Goal: Information Seeking & Learning: Understand process/instructions

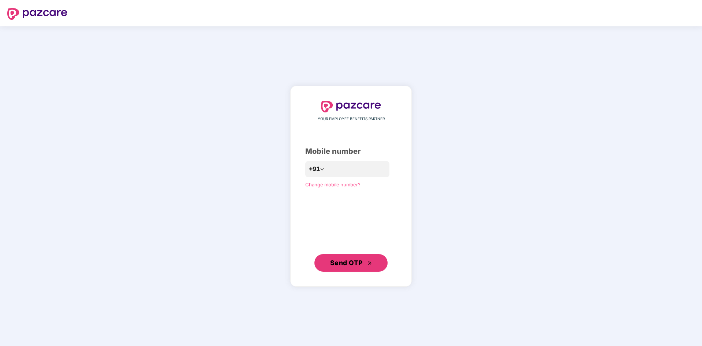
click at [350, 261] on span "Send OTP" at bounding box center [346, 263] width 33 height 8
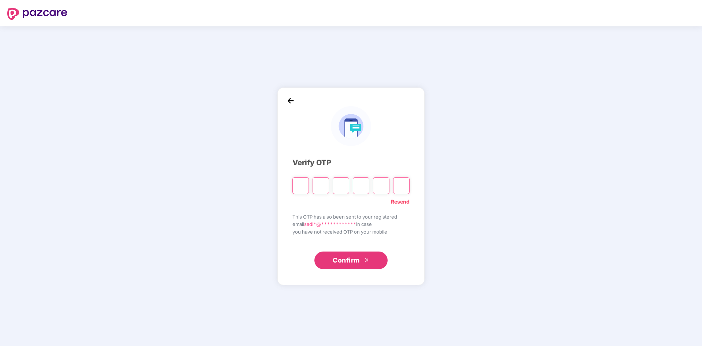
click at [298, 185] on input "Please enter verification code. Digit 1" at bounding box center [300, 185] width 16 height 17
click at [288, 187] on div "**********" at bounding box center [350, 186] width 147 height 198
click at [297, 186] on input "Please enter verification code. Digit 1" at bounding box center [300, 185] width 16 height 17
type input "*"
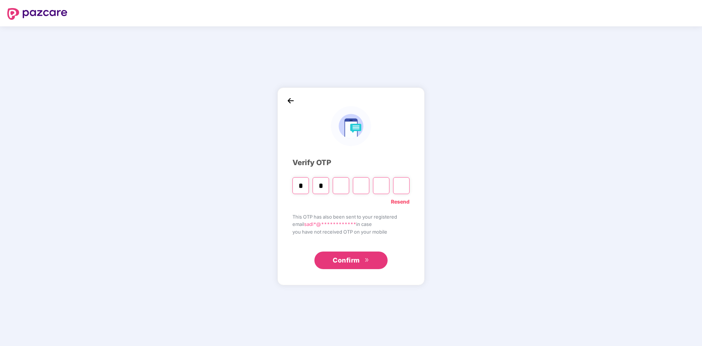
type input "*"
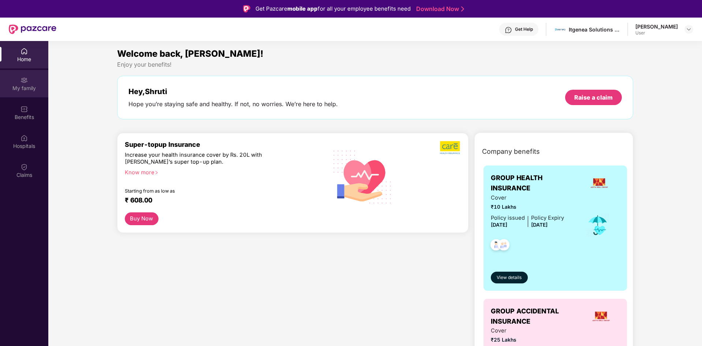
click at [23, 80] on img at bounding box center [23, 79] width 7 height 7
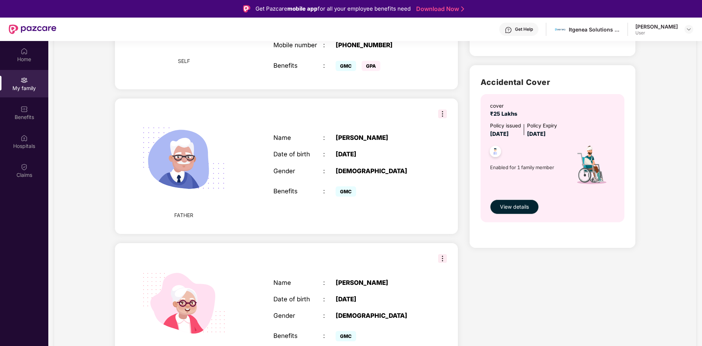
scroll to position [234, 0]
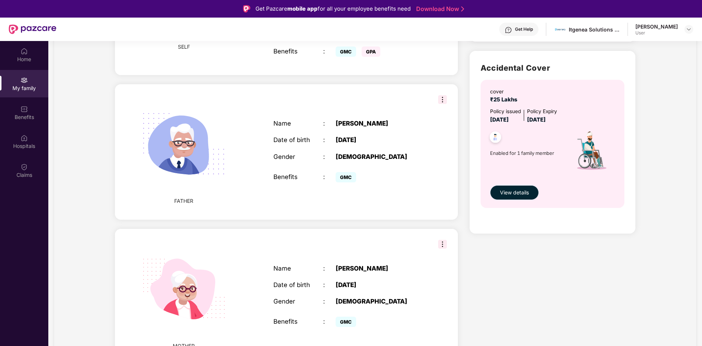
click at [506, 194] on span "View details" at bounding box center [514, 192] width 29 height 8
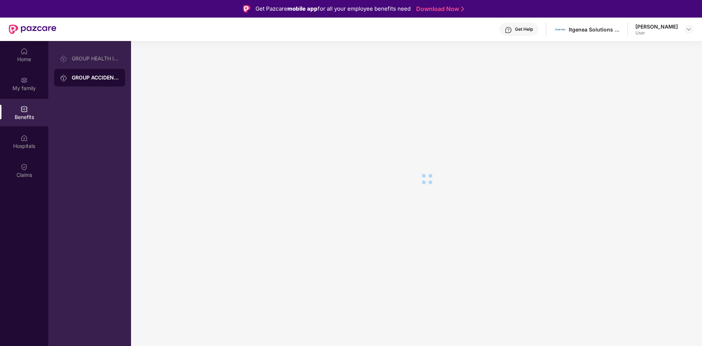
scroll to position [0, 0]
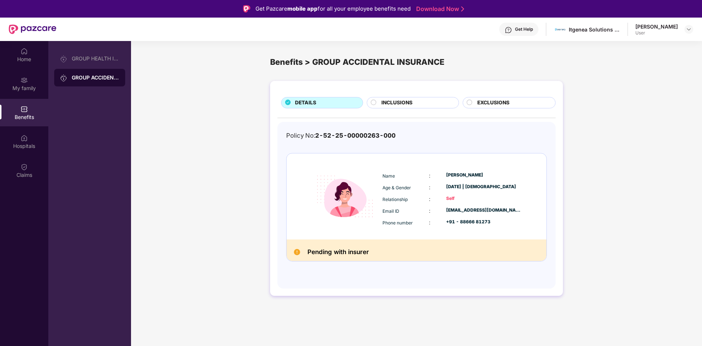
click at [400, 102] on span "INCLUSIONS" at bounding box center [396, 103] width 31 height 8
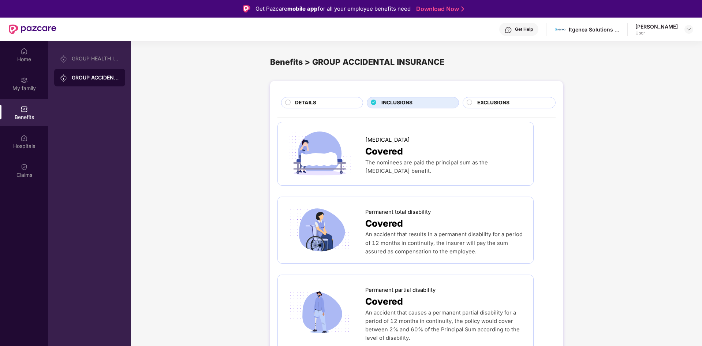
click at [519, 99] on div "EXCLUSIONS" at bounding box center [513, 103] width 78 height 9
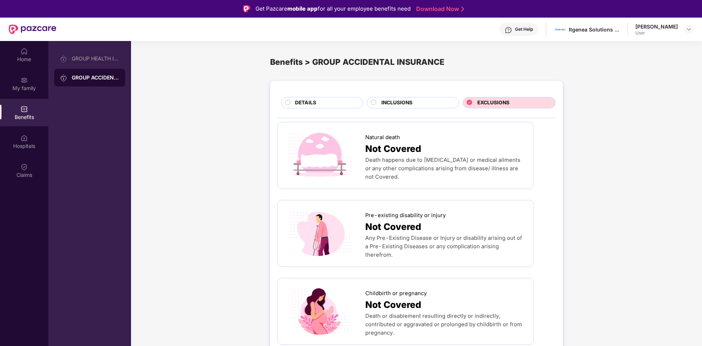
click at [415, 101] on div "INCLUSIONS" at bounding box center [416, 103] width 77 height 9
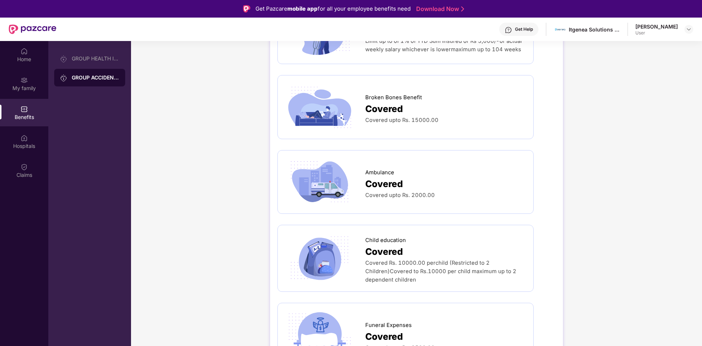
scroll to position [439, 0]
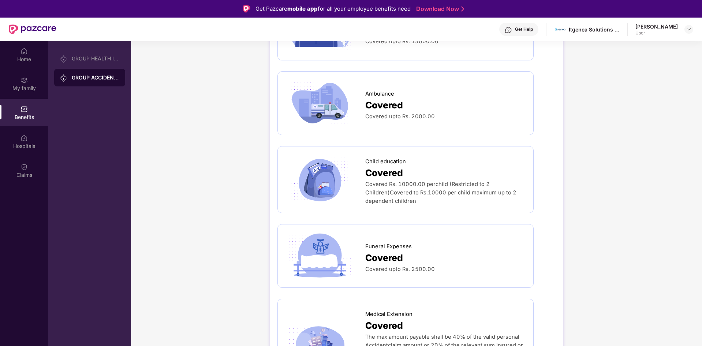
click at [339, 175] on img at bounding box center [319, 180] width 69 height 48
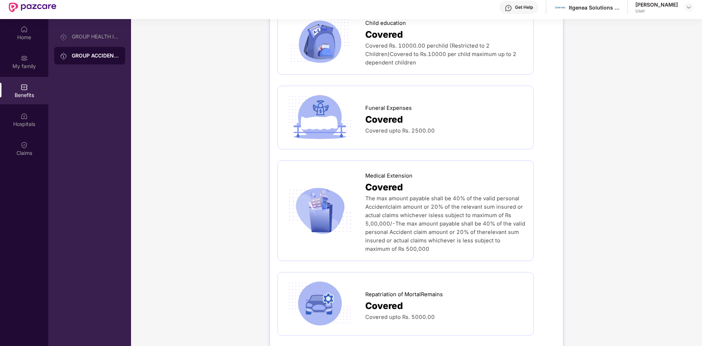
scroll to position [41, 0]
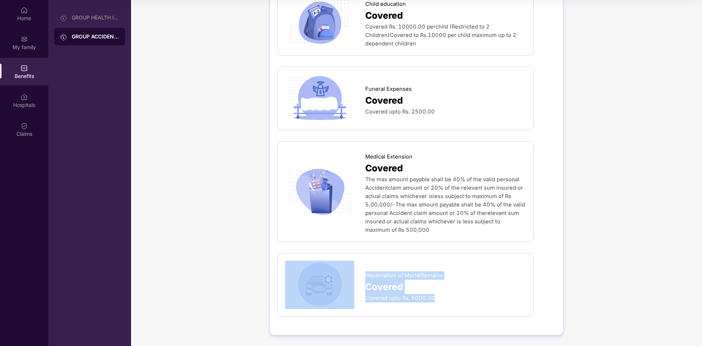
drag, startPoint x: 364, startPoint y: 298, endPoint x: 452, endPoint y: 298, distance: 87.8
click at [447, 300] on div "Repatriation of MortalRemains Covered Covered upto Rs. 5000.00" at bounding box center [405, 285] width 241 height 48
drag, startPoint x: 607, startPoint y: 285, endPoint x: 411, endPoint y: 287, distance: 196.2
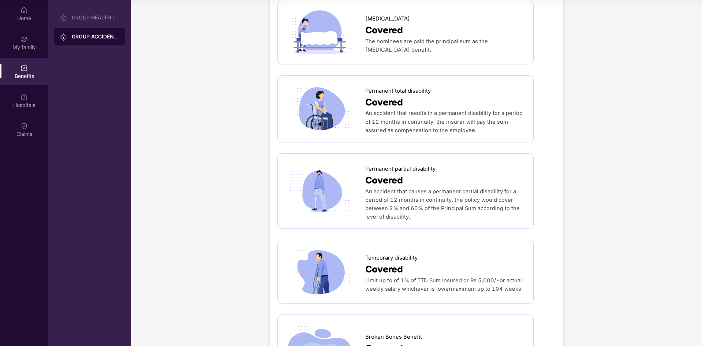
scroll to position [0, 0]
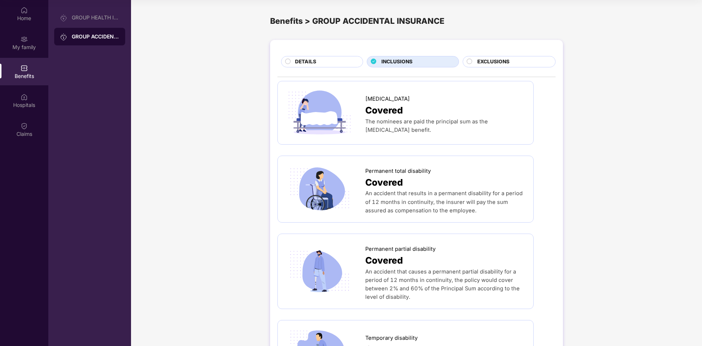
click at [483, 60] on span "EXCLUSIONS" at bounding box center [493, 62] width 32 height 8
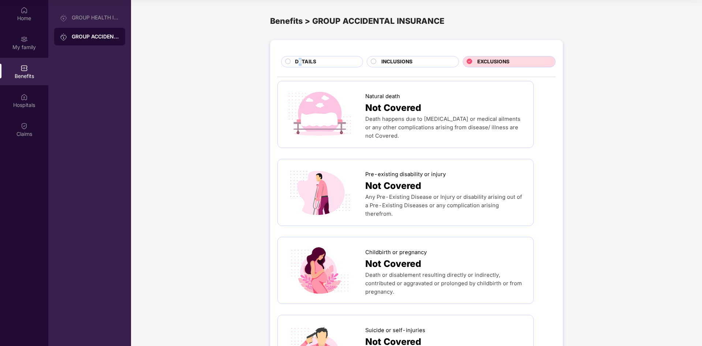
drag, startPoint x: 299, startPoint y: 59, endPoint x: 294, endPoint y: 63, distance: 6.5
click at [297, 61] on span "DETAILS" at bounding box center [305, 62] width 21 height 8
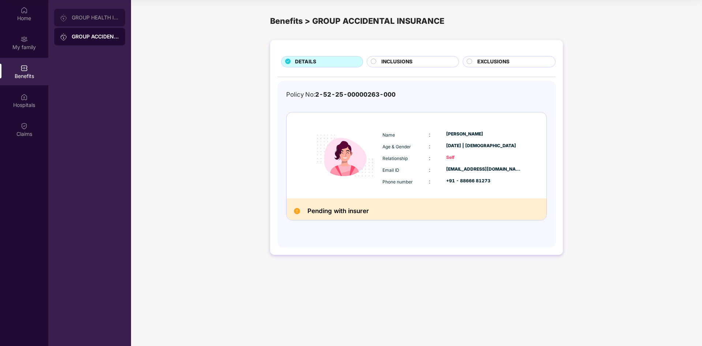
click at [79, 22] on div "GROUP HEALTH INSURANCE" at bounding box center [89, 18] width 71 height 18
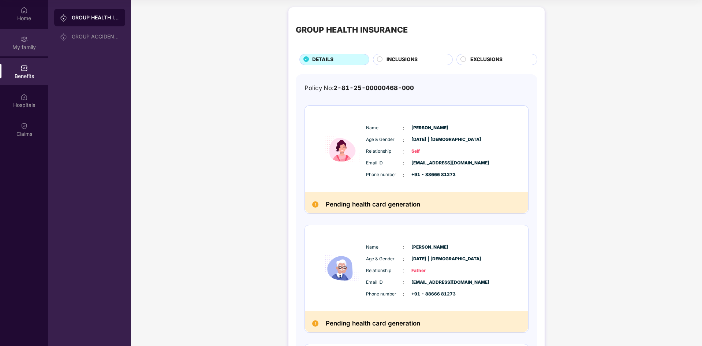
click at [20, 40] on div "My family" at bounding box center [24, 42] width 48 height 27
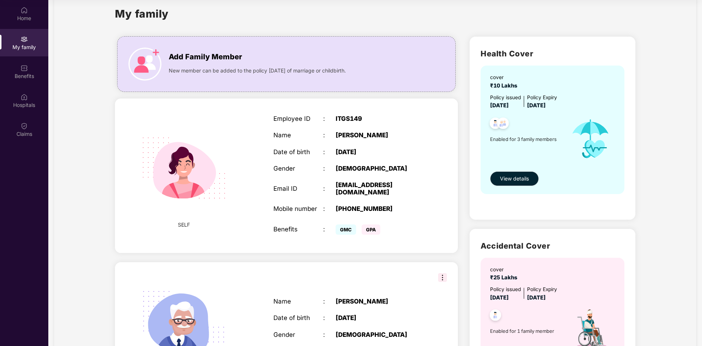
scroll to position [14, 0]
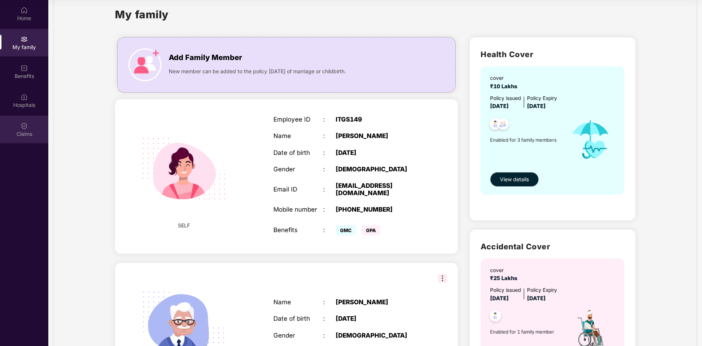
click at [28, 126] on div "Claims" at bounding box center [24, 129] width 48 height 27
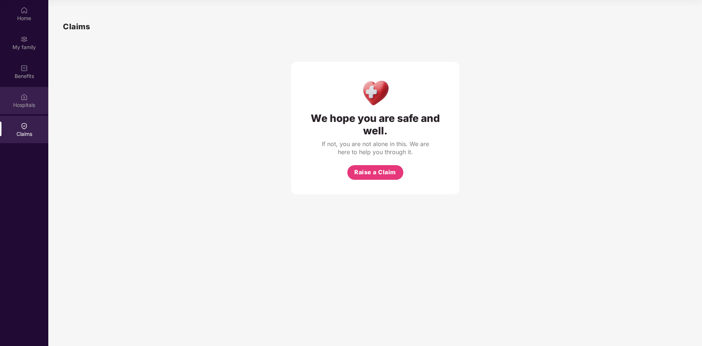
click at [24, 108] on div "Hospitals" at bounding box center [24, 104] width 48 height 7
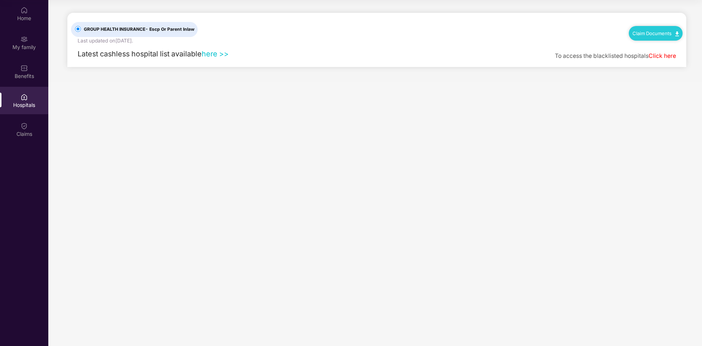
click at [210, 52] on link "here >>" at bounding box center [215, 53] width 27 height 9
click at [22, 17] on div "Home" at bounding box center [24, 18] width 48 height 7
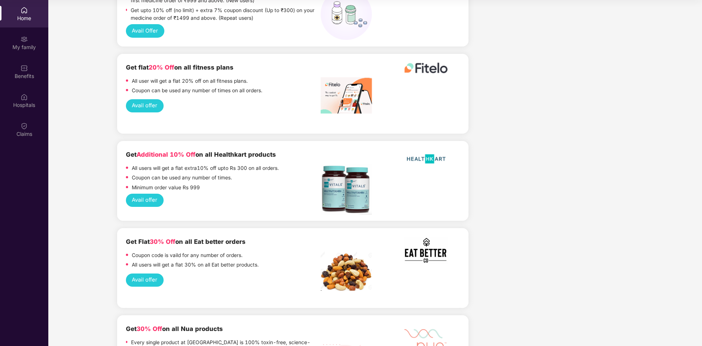
scroll to position [805, 0]
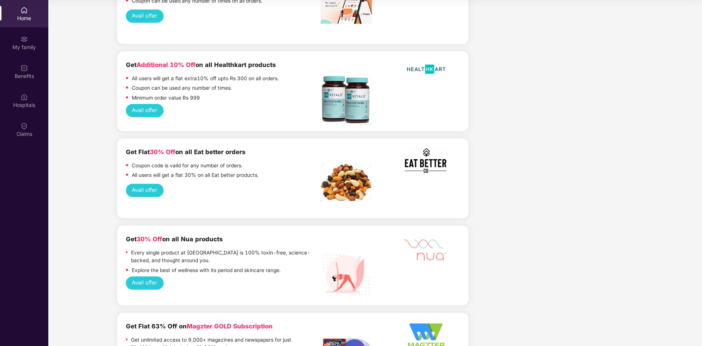
click at [144, 184] on button "Avail offer" at bounding box center [145, 191] width 38 height 14
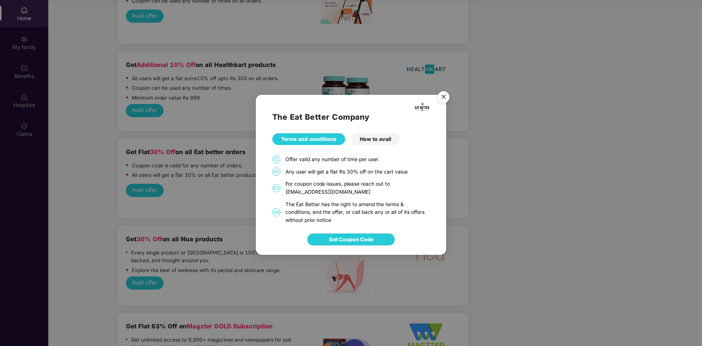
click at [371, 140] on div "How to avail" at bounding box center [375, 139] width 49 height 12
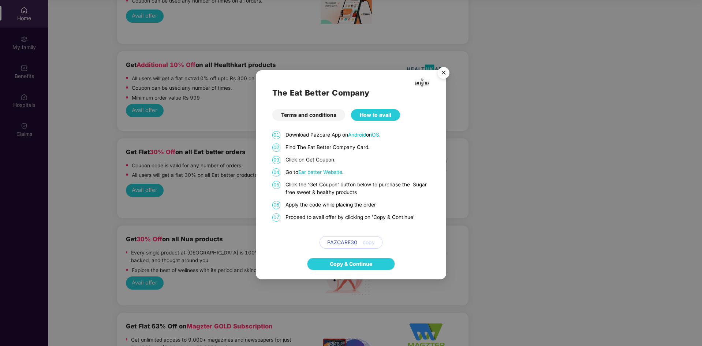
click at [477, 173] on div "The Eat Better Company Terms and conditions How to avail 01 Download Pazcare Ap…" at bounding box center [351, 173] width 702 height 346
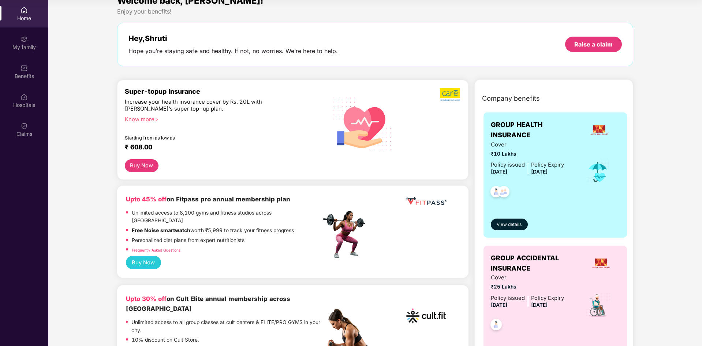
scroll to position [0, 0]
